Goal: Navigation & Orientation: Understand site structure

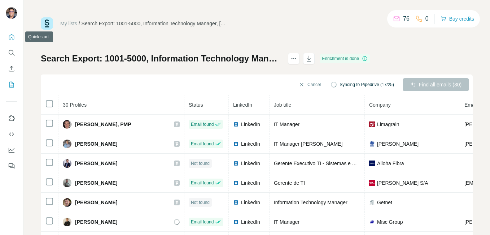
click at [15, 38] on button "Quick start" at bounding box center [12, 36] width 12 height 13
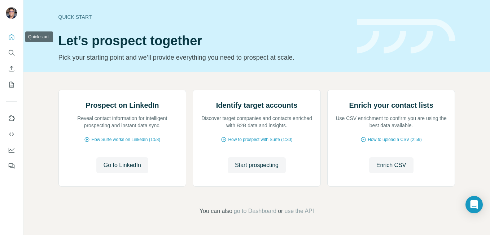
click at [12, 36] on icon "Quick start" at bounding box center [11, 36] width 7 height 7
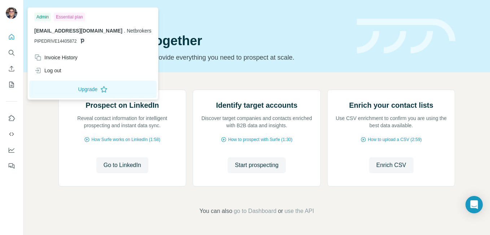
click at [13, 10] on img at bounding box center [12, 13] width 12 height 12
click at [11, 42] on button "Quick start" at bounding box center [12, 36] width 12 height 13
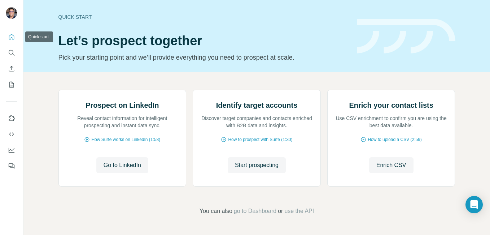
click at [11, 42] on button "Quick start" at bounding box center [12, 36] width 12 height 13
click at [14, 56] on icon "Search" at bounding box center [11, 52] width 7 height 7
click at [12, 49] on icon "Search" at bounding box center [11, 52] width 7 height 7
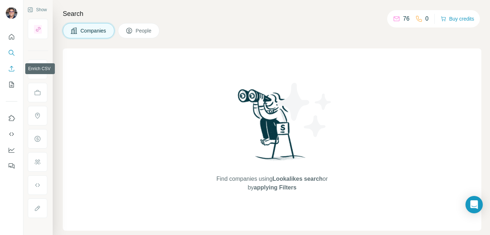
click at [10, 69] on icon "Enrich CSV" at bounding box center [11, 68] width 7 height 7
click at [3, 79] on div at bounding box center [11, 99] width 23 height 146
click at [9, 90] on button "My lists" at bounding box center [12, 84] width 12 height 13
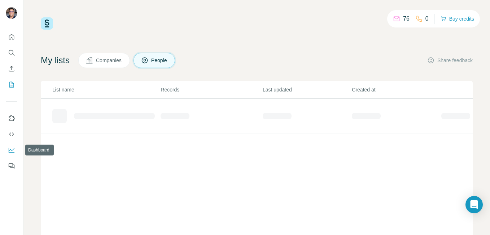
click at [12, 151] on icon "Dashboard" at bounding box center [11, 149] width 7 height 7
